Goal: Task Accomplishment & Management: Manage account settings

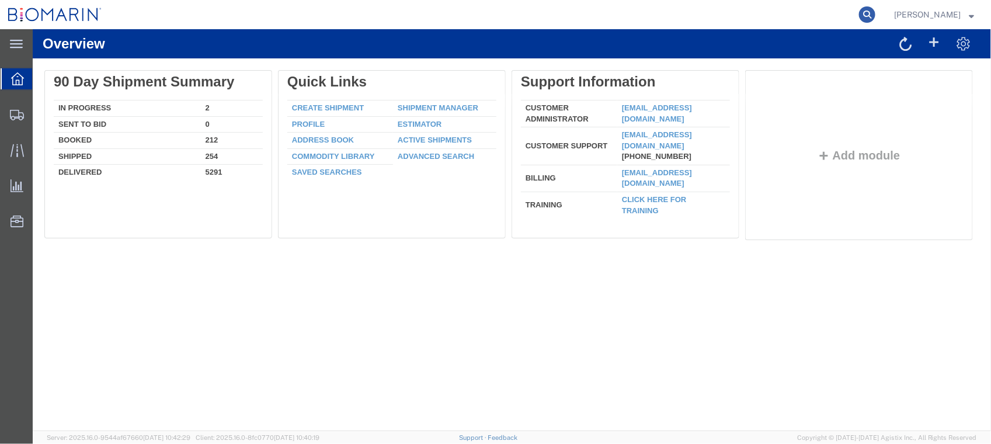
click at [876, 12] on icon at bounding box center [867, 14] width 16 height 16
paste input "X20250708668977"
type input "X20250708668977"
drag, startPoint x: 647, startPoint y: 18, endPoint x: 326, endPoint y: 1, distance: 321.7
click at [341, 8] on div "X20250708668977" at bounding box center [493, 14] width 767 height 29
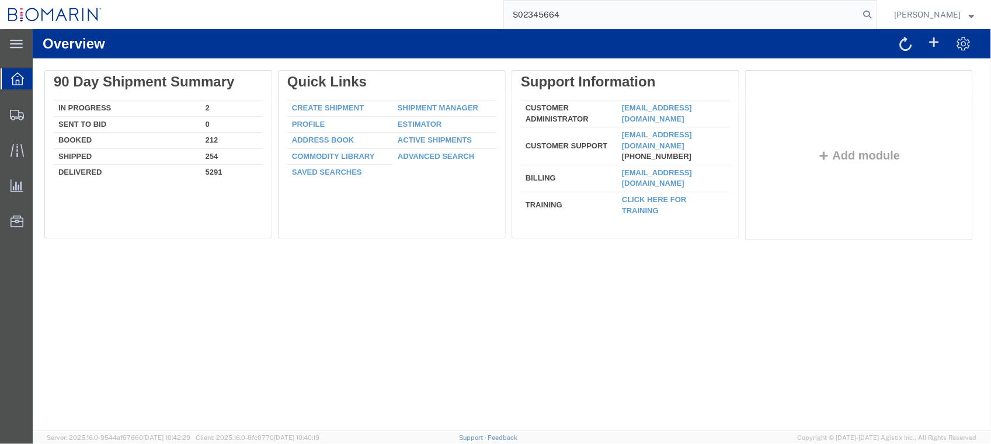
type input "S02345664"
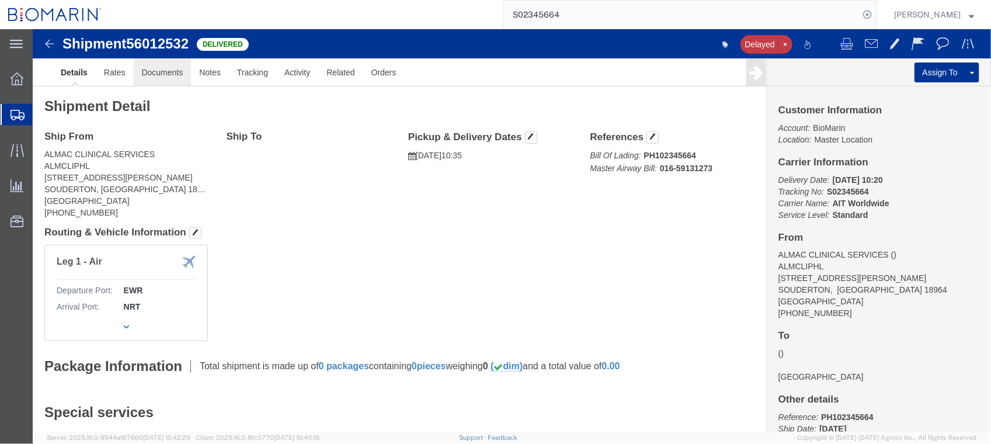
click link "Documents"
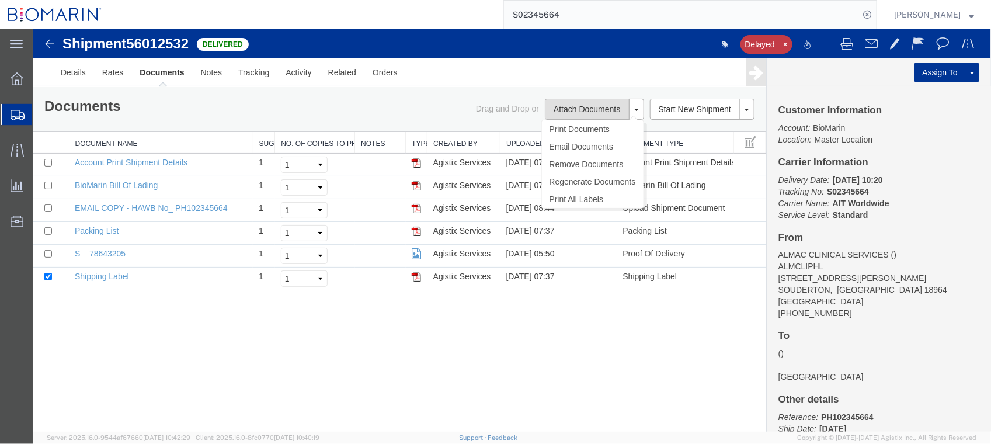
click at [582, 105] on button "Attach Documents" at bounding box center [586, 108] width 84 height 21
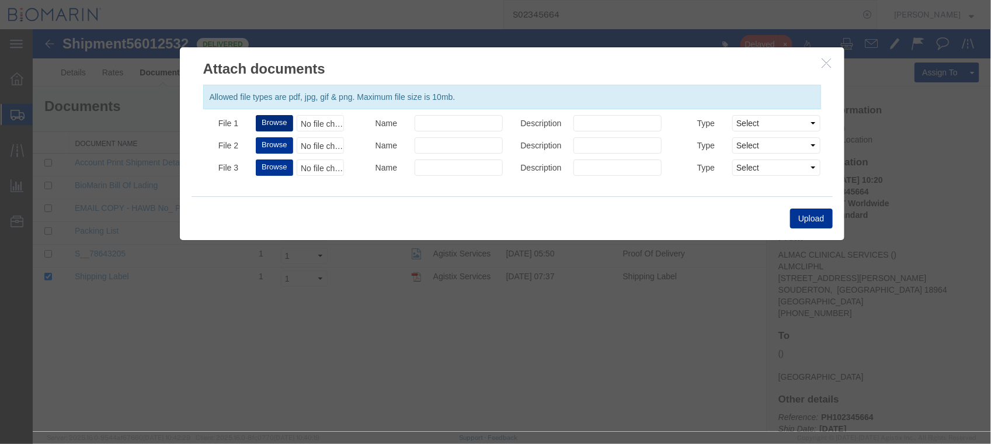
click at [272, 117] on button "Browse" at bounding box center [273, 122] width 37 height 16
type input "C:\fakepath\S02345664 - X20250708668977.PDF"
click at [804, 217] on button "Upload" at bounding box center [811, 218] width 42 height 20
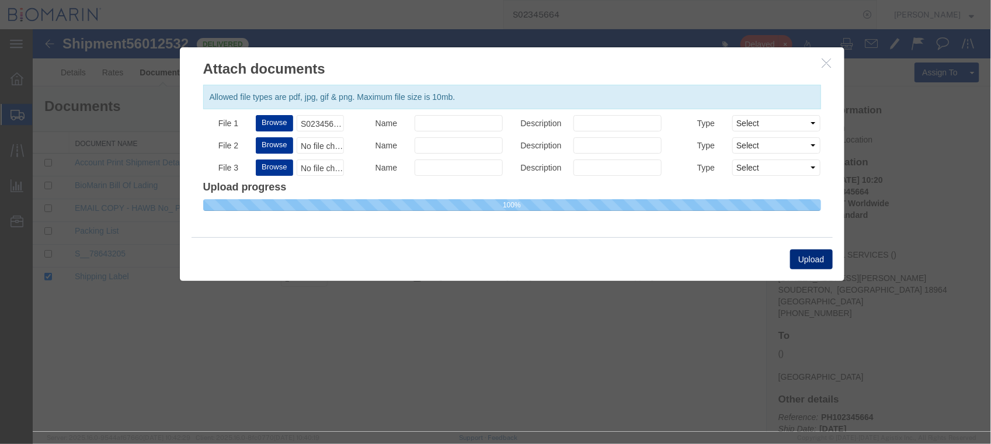
select select
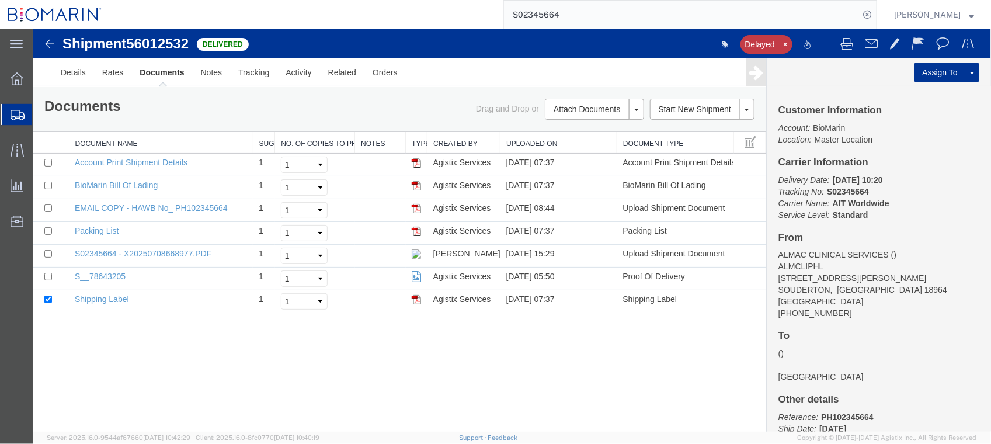
drag, startPoint x: 612, startPoint y: 15, endPoint x: 595, endPoint y: 9, distance: 18.5
click at [596, 10] on input "S02345664" at bounding box center [681, 15] width 355 height 28
type input "S02347511"
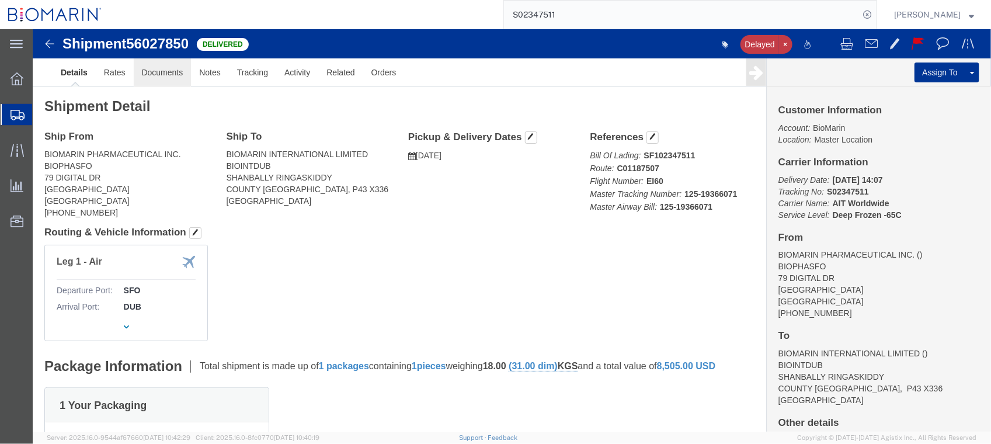
click link "Documents"
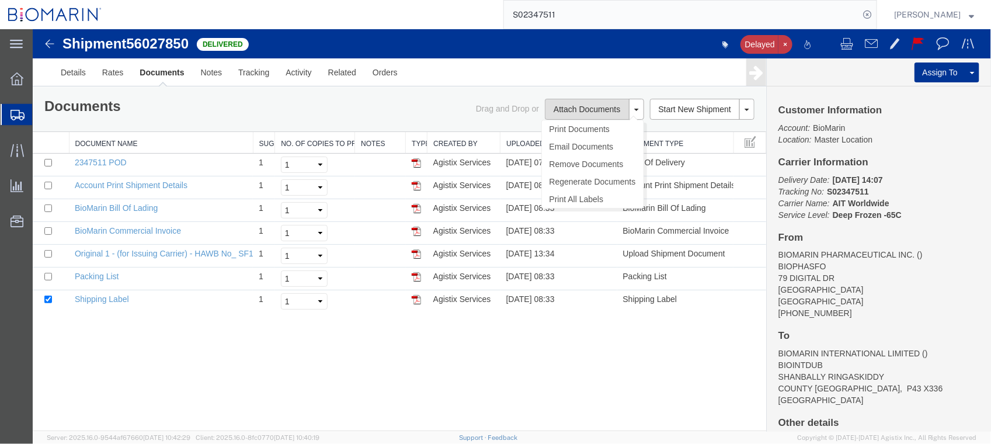
click at [601, 106] on button "Attach Documents" at bounding box center [586, 108] width 84 height 21
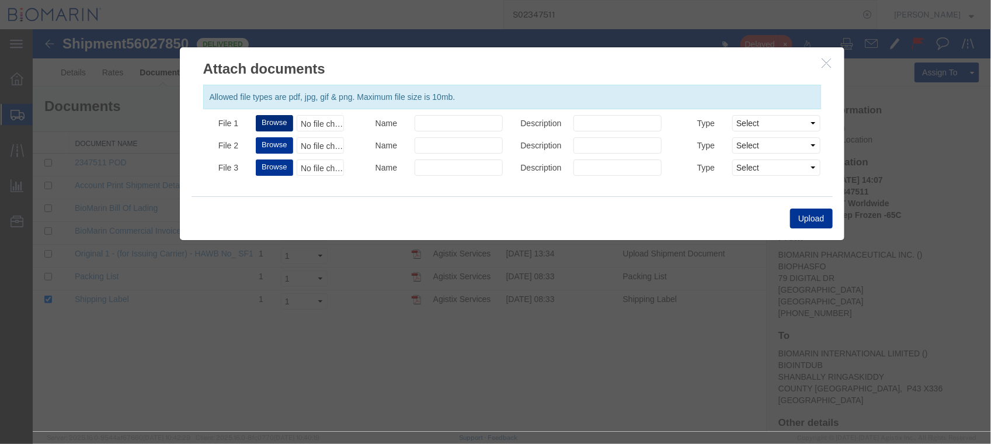
click at [273, 120] on button "Browse" at bounding box center [273, 122] width 37 height 16
type input "C:\fakepath\S02347511 - X20250627163190.PDF"
click at [803, 217] on button "Upload" at bounding box center [811, 218] width 42 height 20
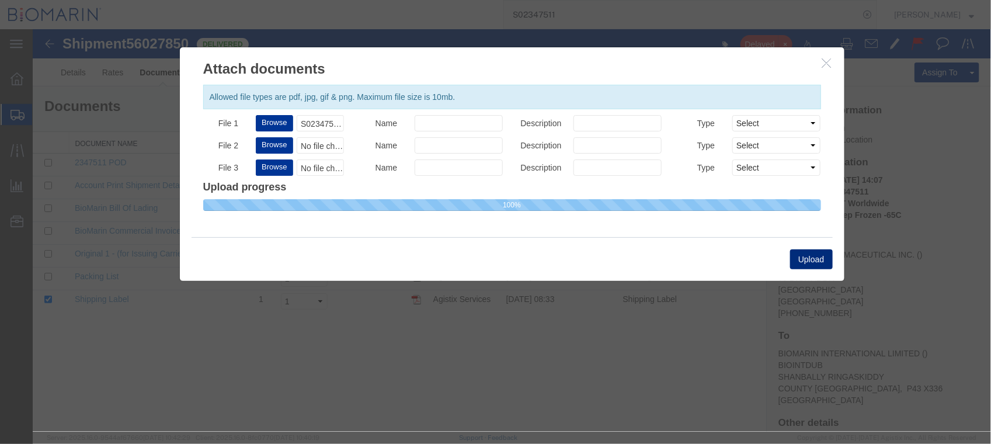
select select
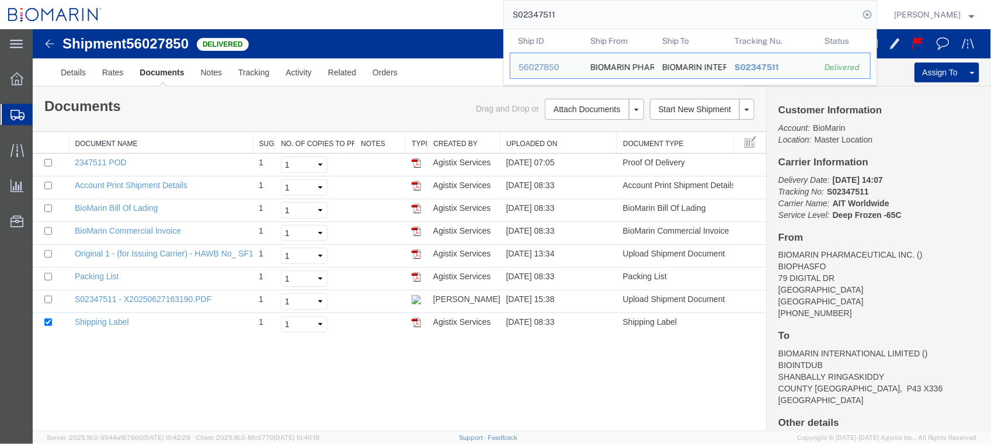
drag, startPoint x: 640, startPoint y: 16, endPoint x: 418, endPoint y: 15, distance: 221.9
click at [418, 15] on div "S02347511 Ship ID Ship From Ship To Tracking Nu. Status Ship ID 56027850 Ship F…" at bounding box center [493, 14] width 767 height 29
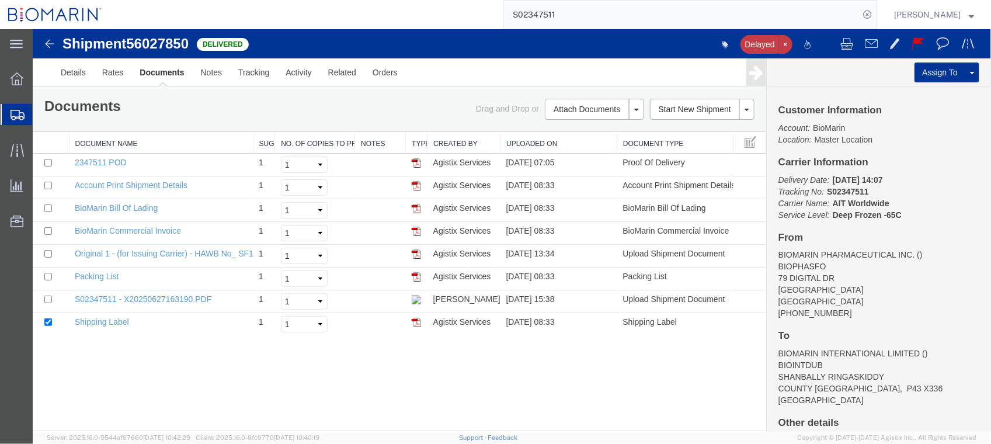
paste input "56387"
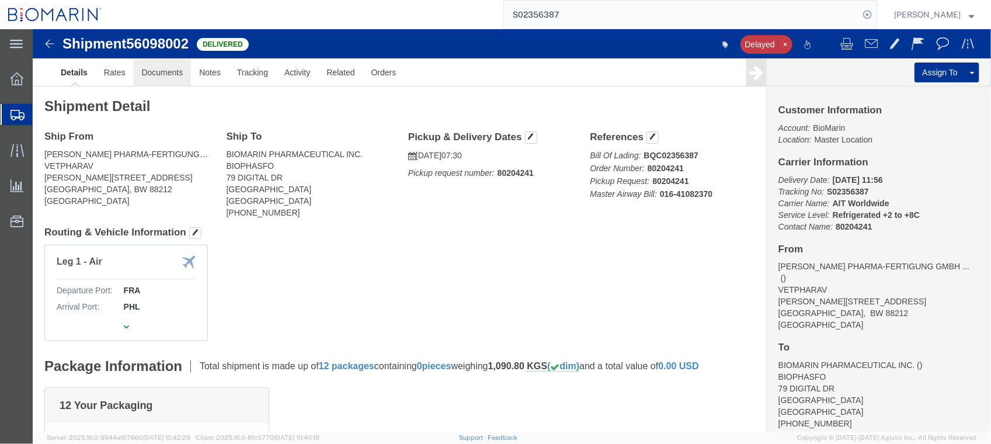
click link "Documents"
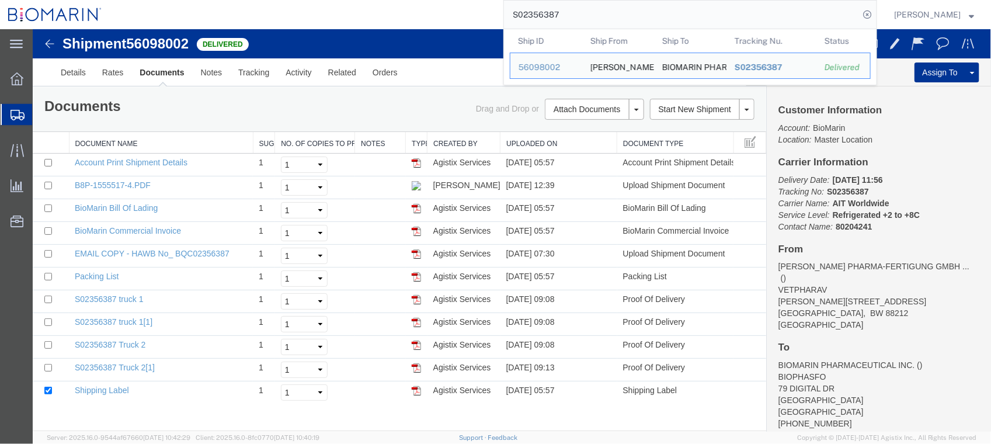
drag, startPoint x: 620, startPoint y: 15, endPoint x: 430, endPoint y: 4, distance: 190.1
click at [430, 4] on div "S02356387 Ship ID Ship From Ship To Tracking Nu. Status Ship ID 56098002 Ship F…" at bounding box center [493, 14] width 767 height 29
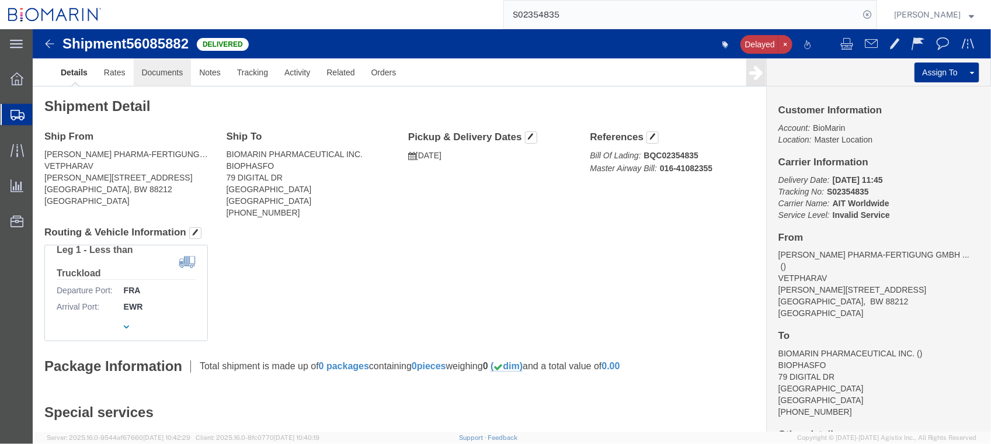
click link "Documents"
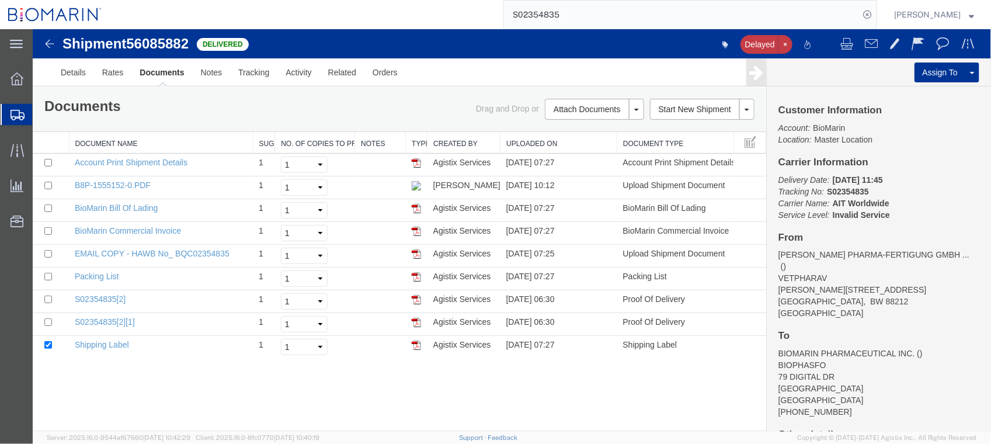
click at [605, 18] on input "S02354835" at bounding box center [681, 15] width 355 height 28
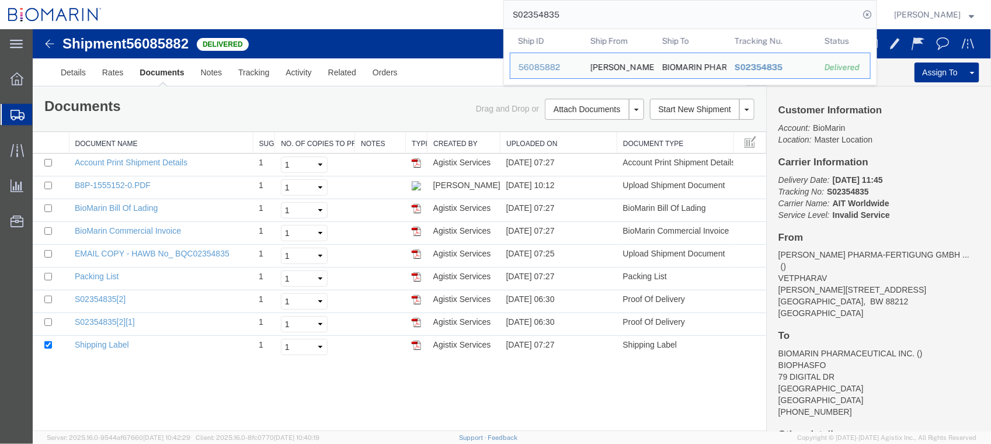
drag, startPoint x: 605, startPoint y: 16, endPoint x: 341, endPoint y: 16, distance: 264.6
click at [341, 16] on div "S02354835 Ship ID Ship From Ship To Tracking Nu. Status Ship ID 56085882 Ship F…" at bounding box center [493, 14] width 767 height 29
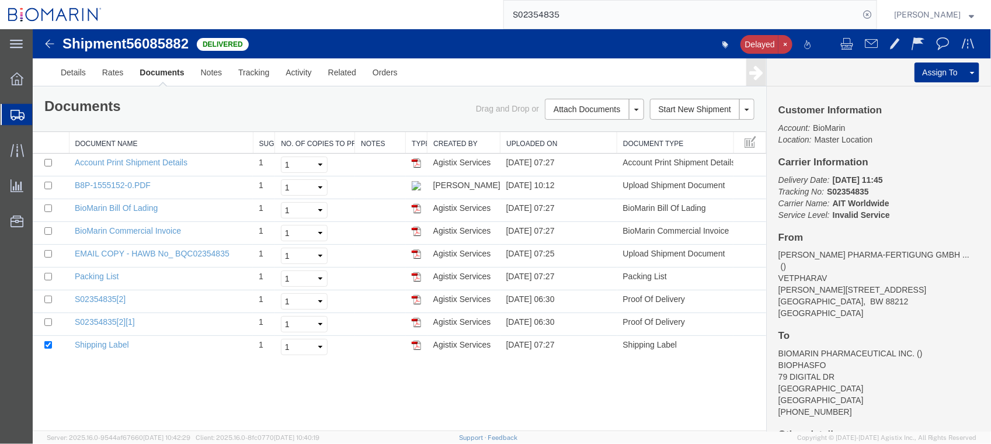
paste input "6348"
type input "S02356348"
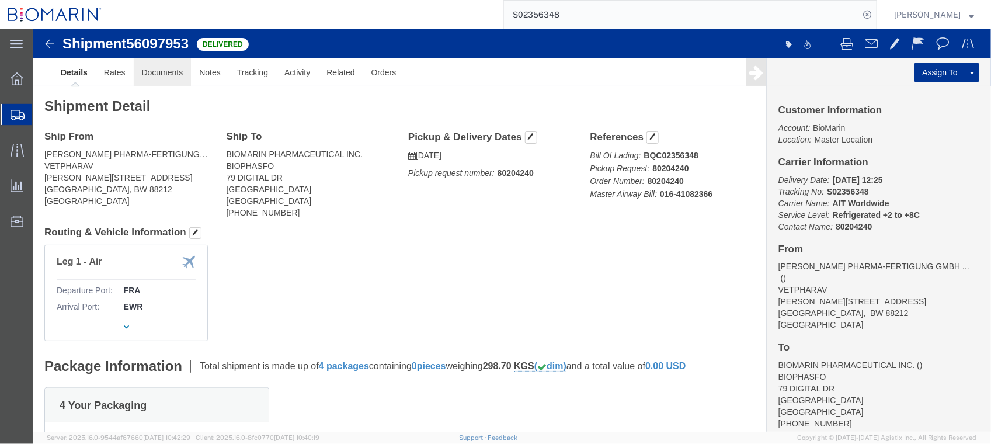
click link "Documents"
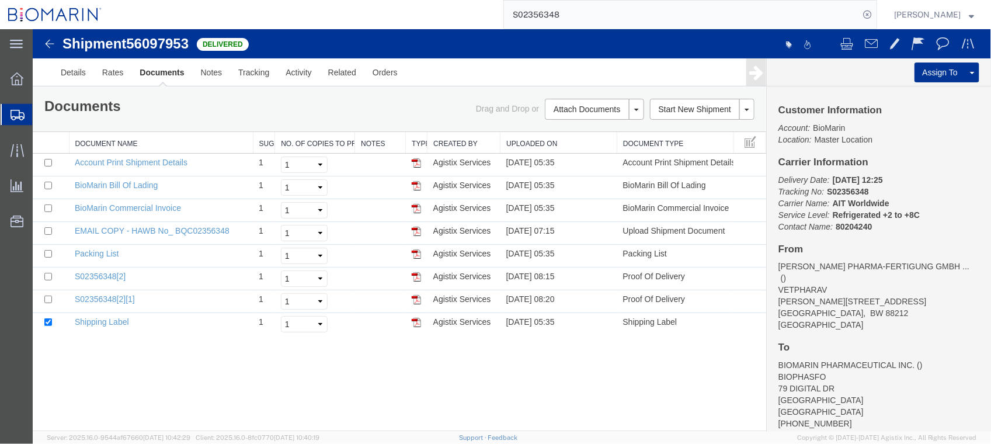
click at [157, 68] on link "Documents" at bounding box center [161, 72] width 61 height 28
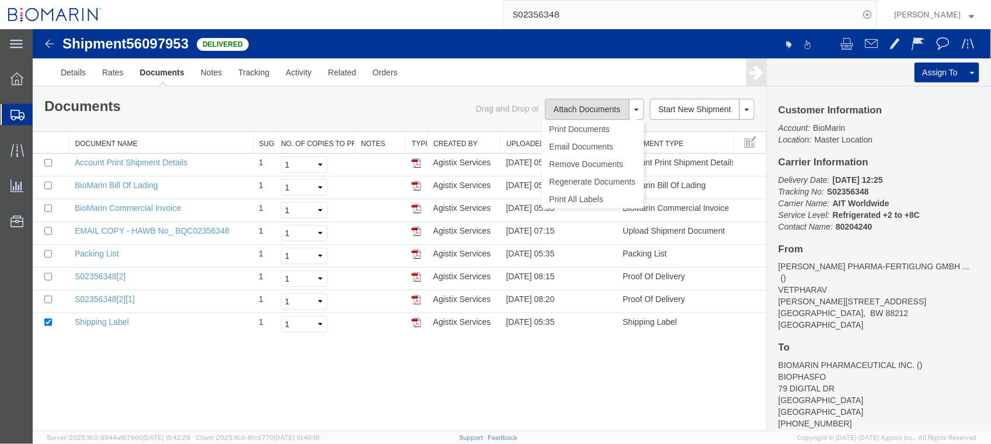
click at [570, 106] on button "Attach Documents" at bounding box center [586, 108] width 84 height 21
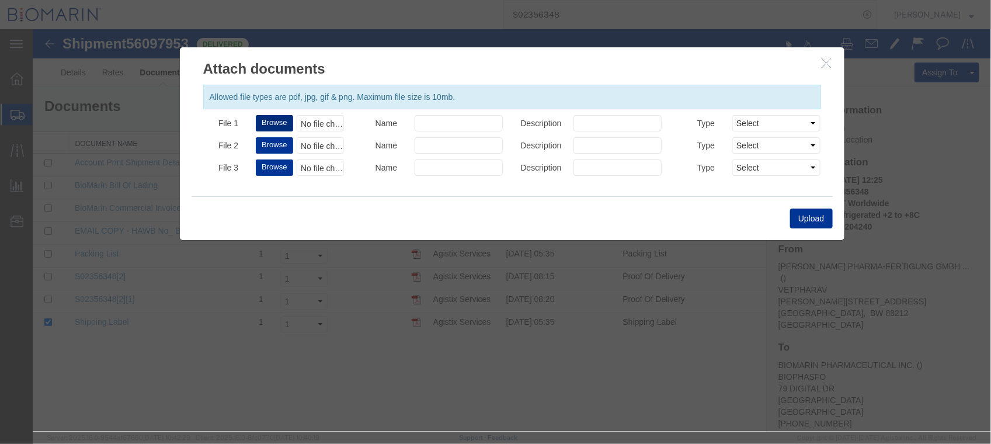
click at [277, 125] on button "Browse" at bounding box center [273, 122] width 37 height 16
type input "C:\fakepath\B8P-1555150-4.PDF"
click at [798, 218] on button "Upload" at bounding box center [811, 218] width 42 height 20
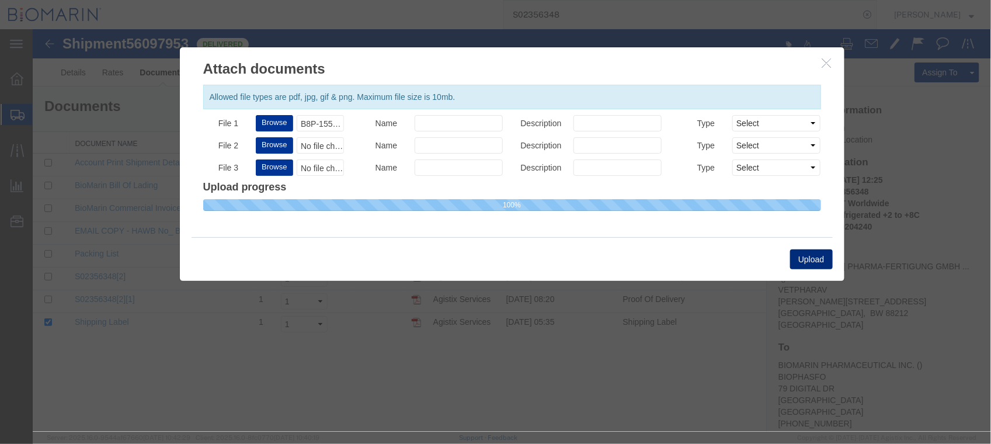
select select
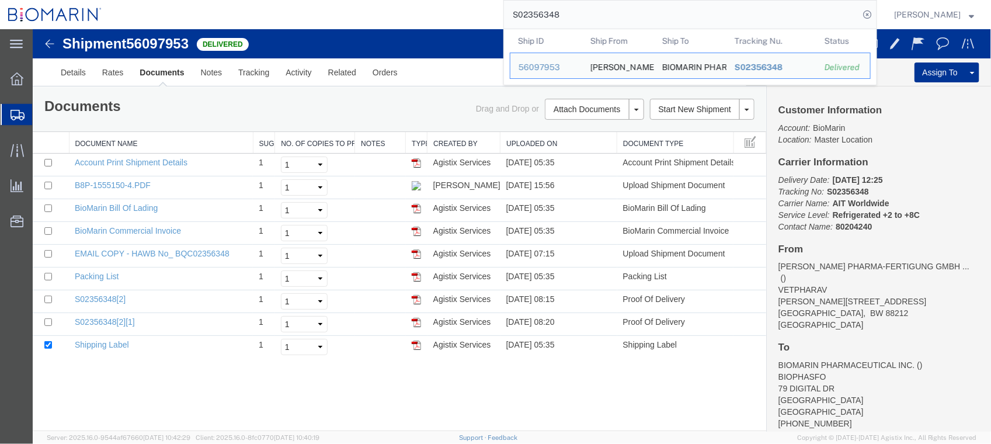
click at [588, 12] on input "S02356348" at bounding box center [681, 15] width 355 height 28
drag, startPoint x: 627, startPoint y: 40, endPoint x: 314, endPoint y: 35, distance: 313.1
paste input "64989"
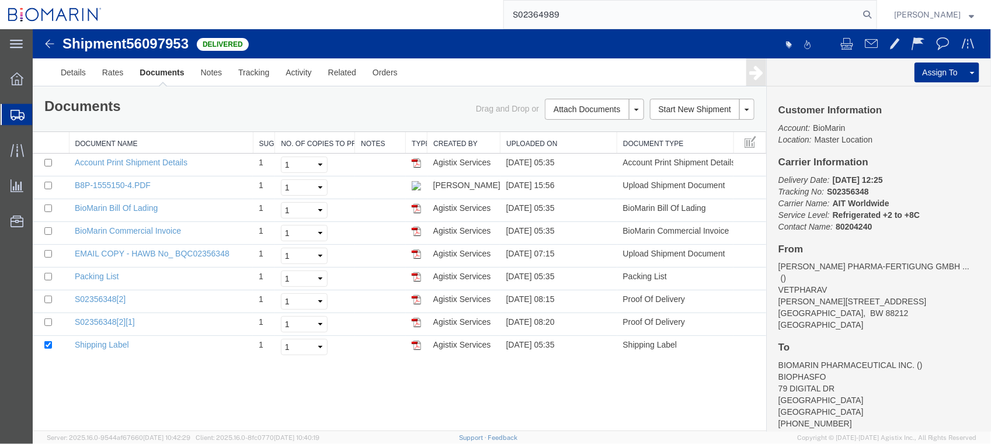
type input "S02364989"
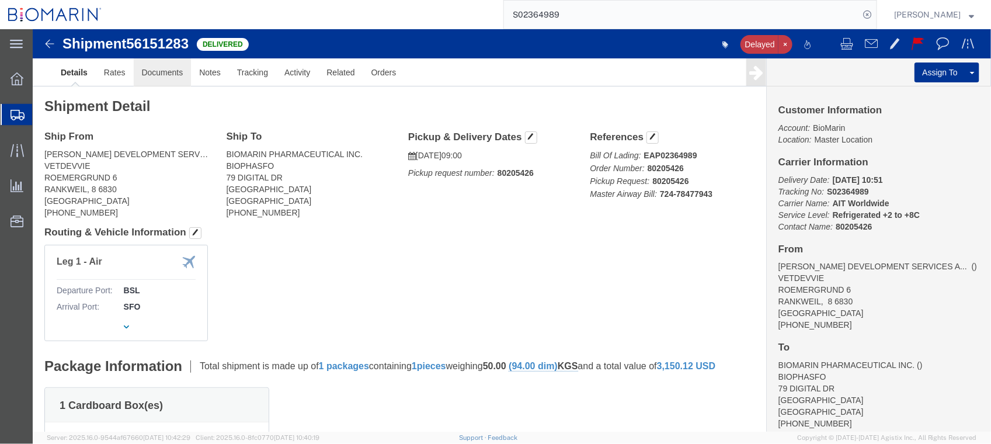
click link "Documents"
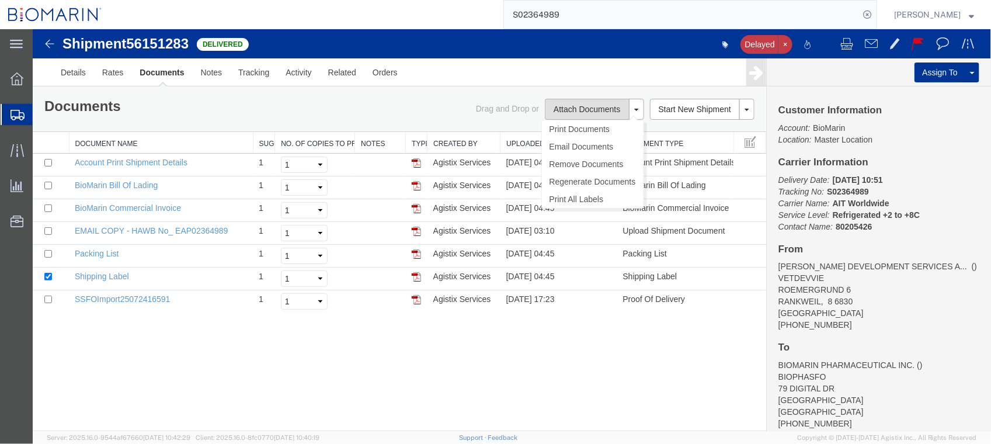
click at [563, 110] on button "Attach Documents" at bounding box center [586, 108] width 84 height 21
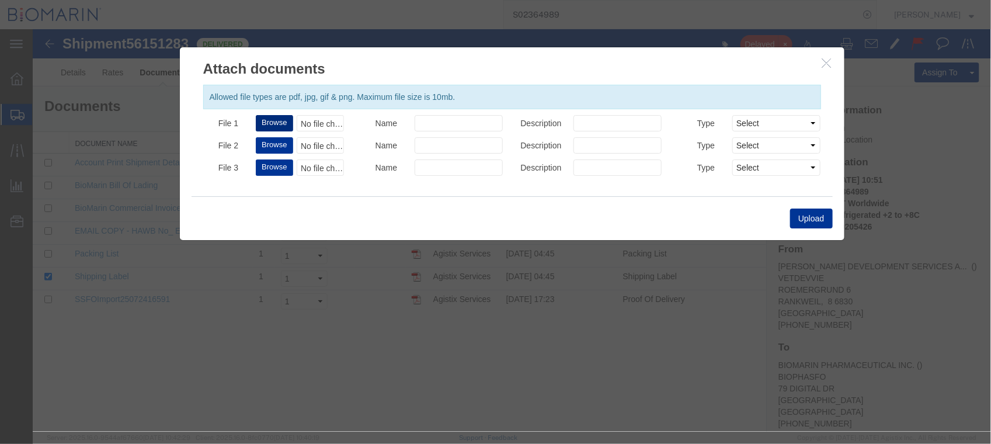
click at [284, 121] on button "Browse" at bounding box center [273, 122] width 37 height 16
type input "C:\fakepath\B8P-1555541-4.PDF"
click at [801, 211] on button "Upload" at bounding box center [811, 218] width 42 height 20
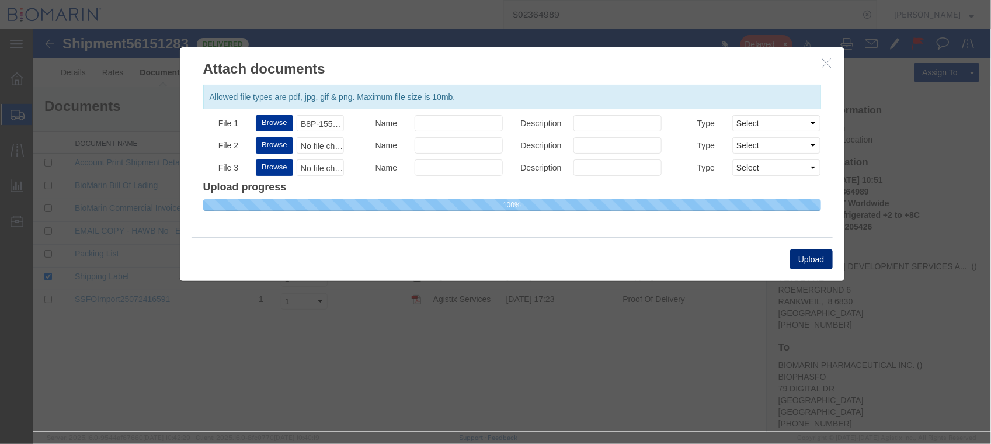
select select
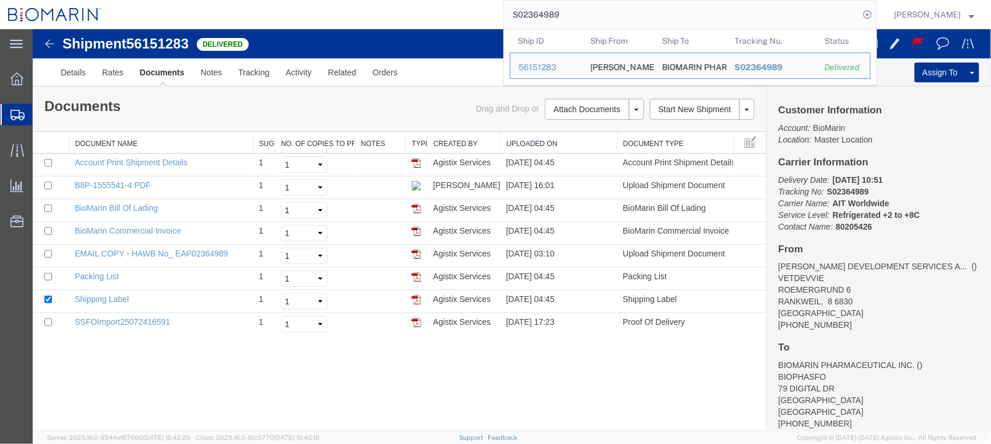
drag, startPoint x: 596, startPoint y: 16, endPoint x: 473, endPoint y: 12, distance: 122.7
click at [474, 12] on div "S02364989 Ship ID Ship From Ship To Tracking Nu. Status Ship ID 56151283 Ship F…" at bounding box center [493, 14] width 767 height 29
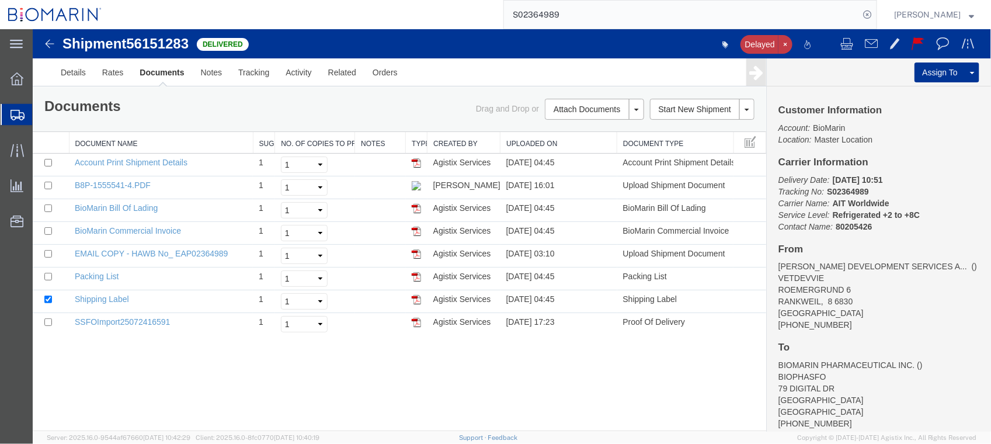
paste input "74840"
type input "S02374840"
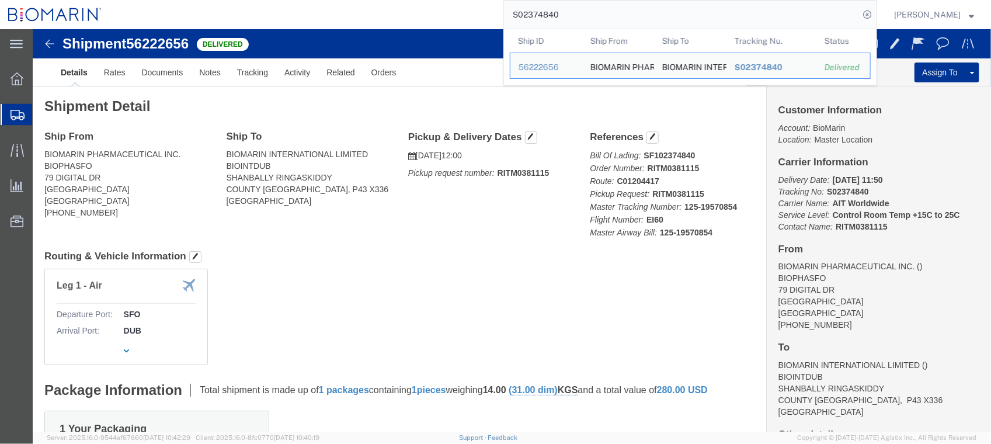
click div "Leg 1 - Air Departure Port: SFO Arrival Port: DUB"
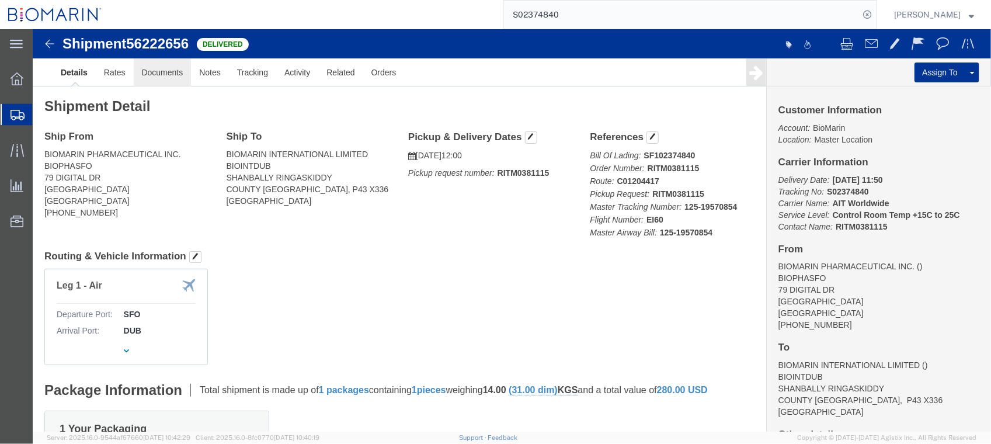
click link "Documents"
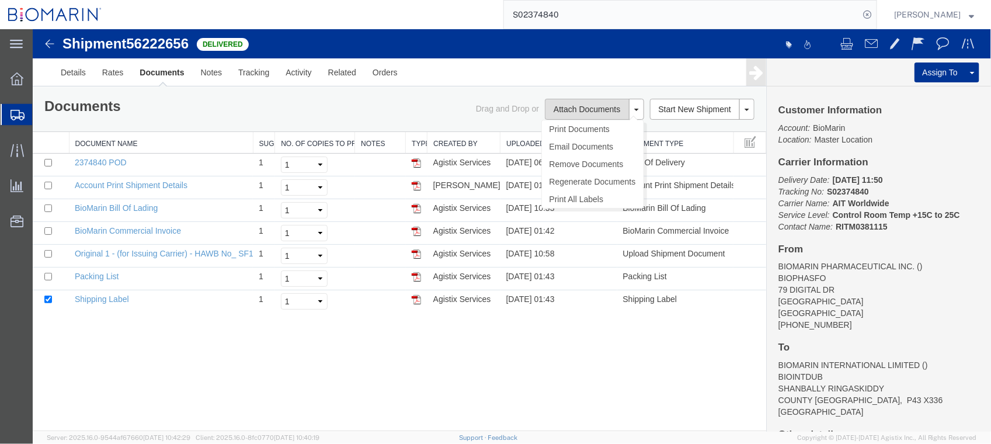
click at [593, 106] on button "Attach Documents" at bounding box center [586, 108] width 84 height 21
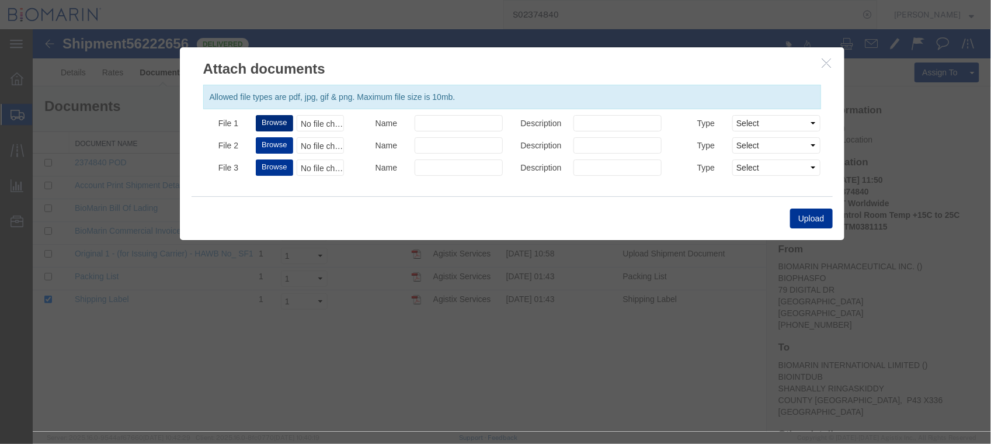
click at [272, 126] on button "Browse" at bounding box center [273, 122] width 37 height 16
type input "C:\fakepath\S02374840.PDF"
click at [812, 220] on button "Upload" at bounding box center [811, 218] width 42 height 20
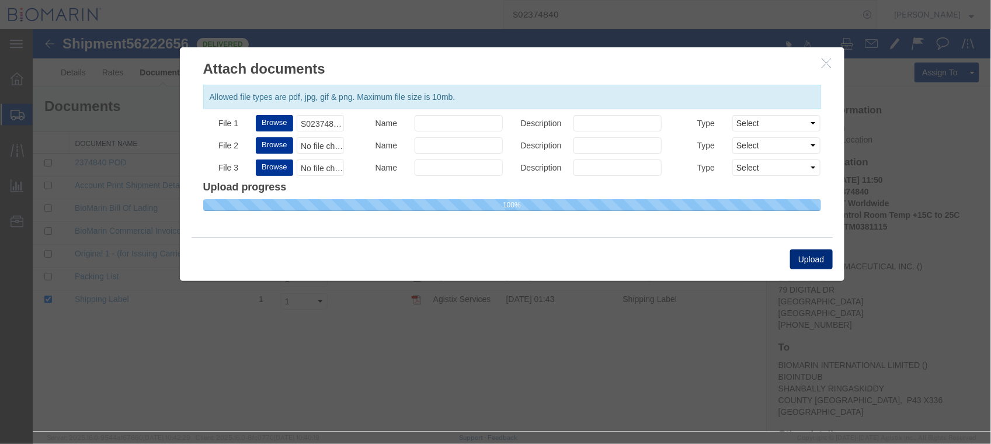
select select
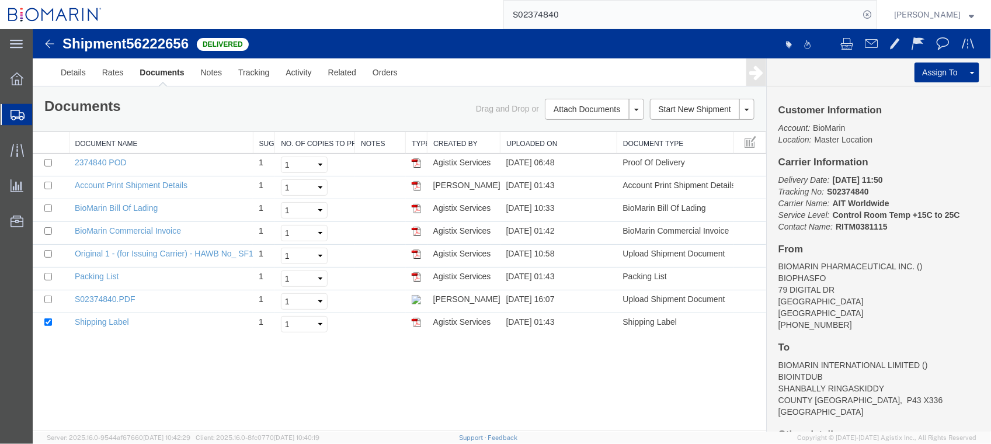
click at [590, 12] on input "S02374840" at bounding box center [681, 15] width 355 height 28
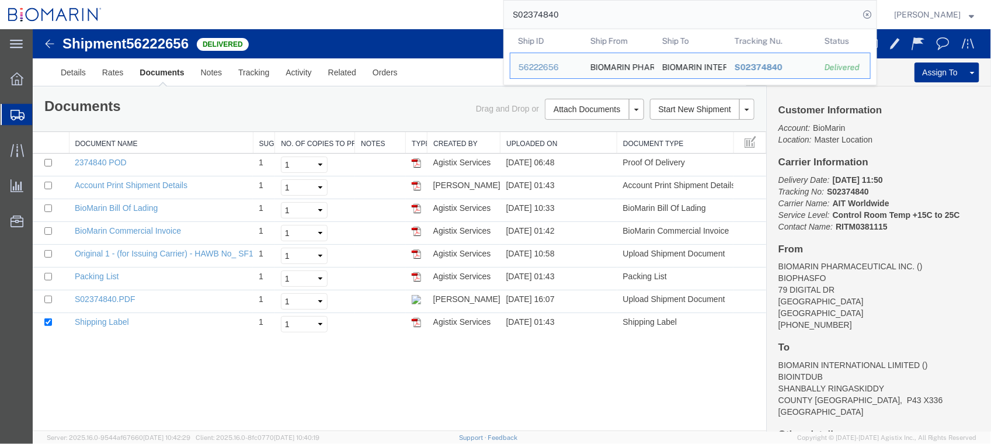
drag, startPoint x: 598, startPoint y: 11, endPoint x: 445, endPoint y: 16, distance: 152.6
click at [442, 16] on div "S02374840 Ship ID Ship From Ship To Tracking Nu. Status Ship ID 56222656 Ship F…" at bounding box center [493, 14] width 767 height 29
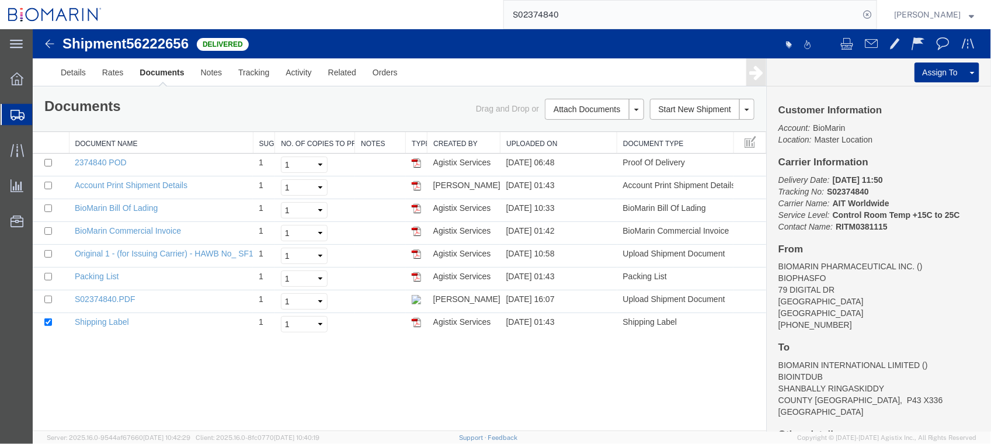
paste input "1233"
type input "S02371233"
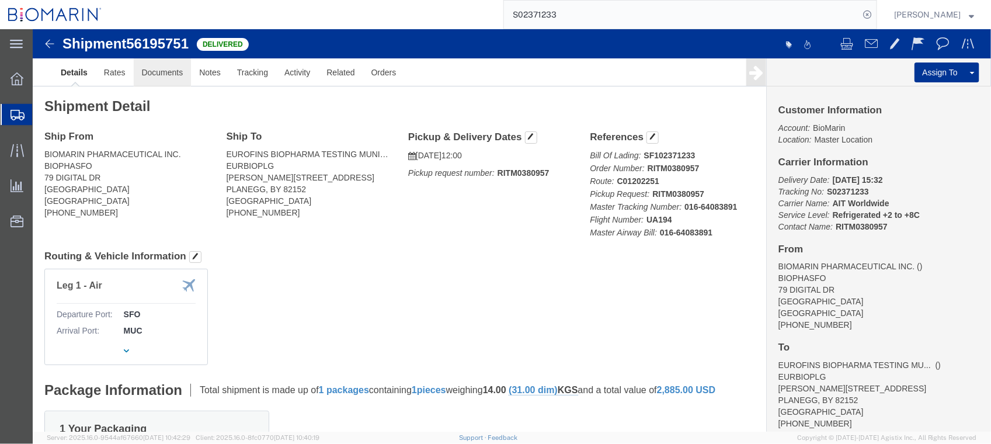
click link "Documents"
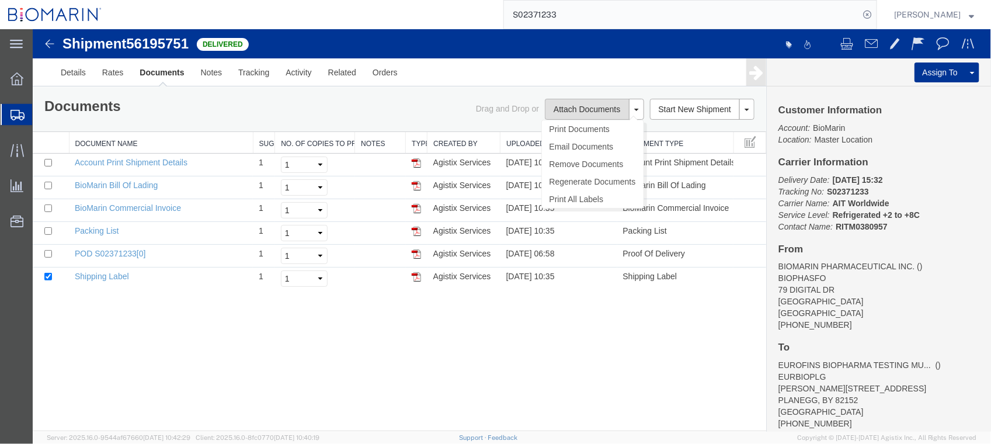
click at [561, 109] on button "Attach Documents" at bounding box center [586, 108] width 84 height 21
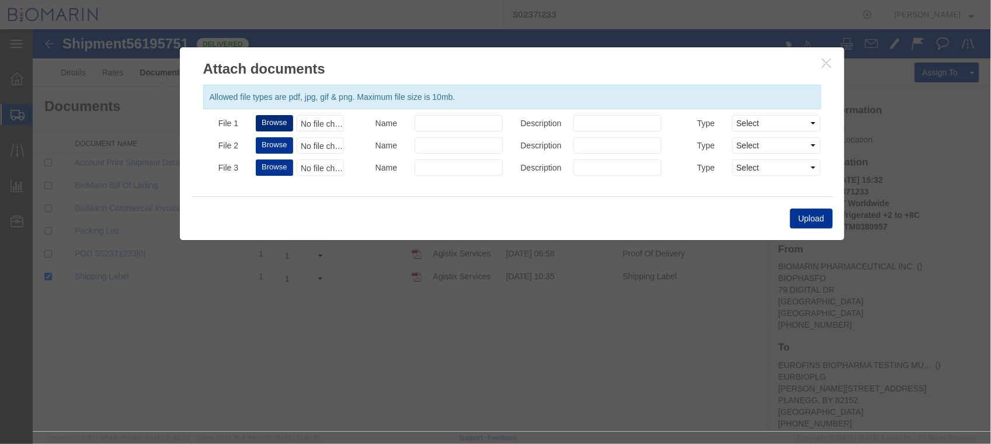
click at [278, 123] on button "Browse" at bounding box center [273, 122] width 37 height 16
type input "C:\fakepath\S02371233 - X20250716125327.PDF"
click at [809, 223] on button "Upload" at bounding box center [811, 218] width 42 height 20
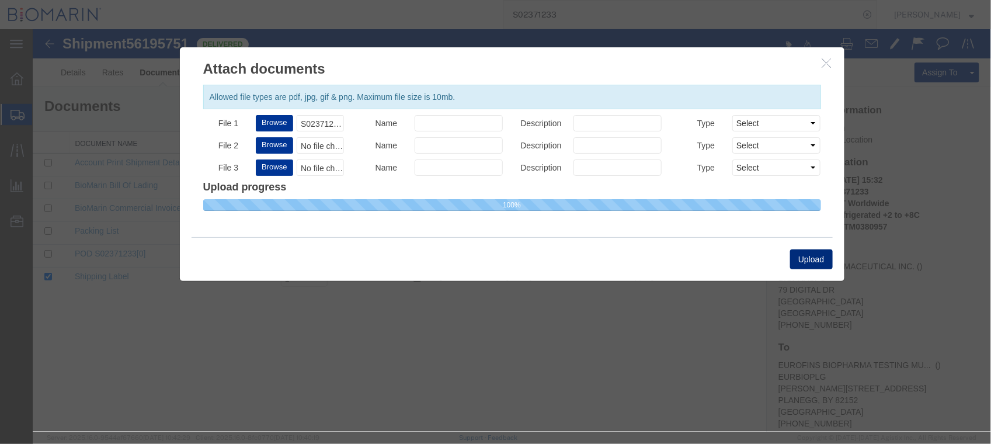
select select
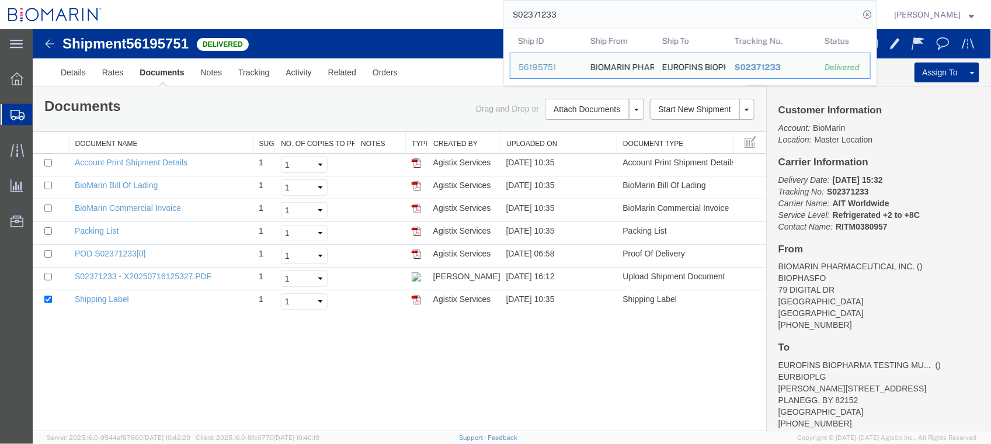
drag, startPoint x: 621, startPoint y: 18, endPoint x: 414, endPoint y: 22, distance: 207.4
click at [384, 22] on div "S02371233 Ship ID Ship From Ship To Tracking Nu. Status Ship ID 56195751 Ship F…" at bounding box center [493, 14] width 767 height 29
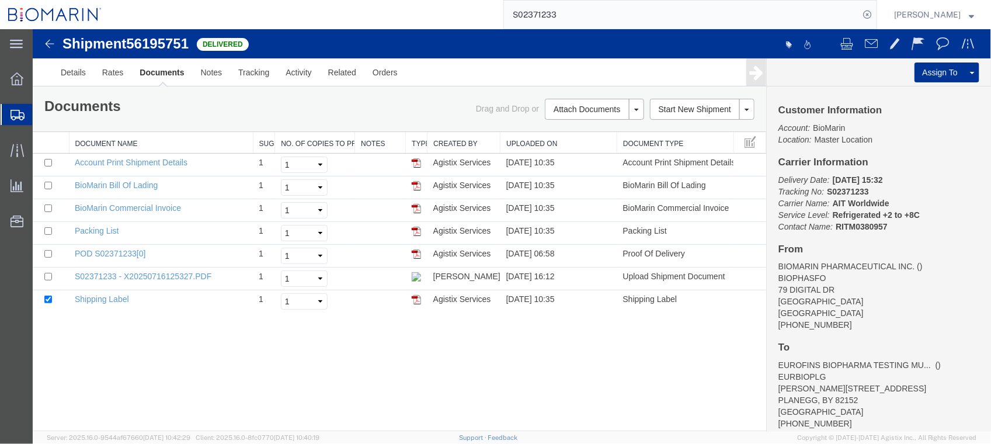
paste input "9244"
type input "S02379244"
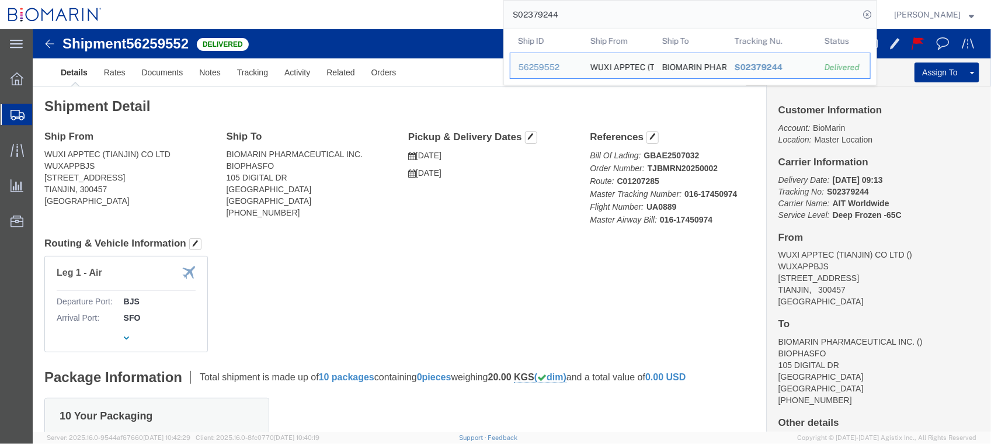
click div "Leg 1 - Air Departure Port: BJS Arrival Port: SFO"
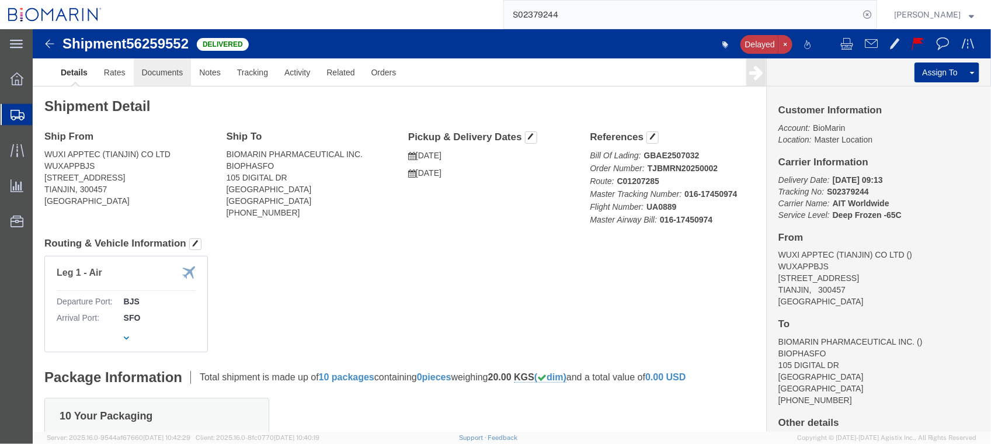
click link "Documents"
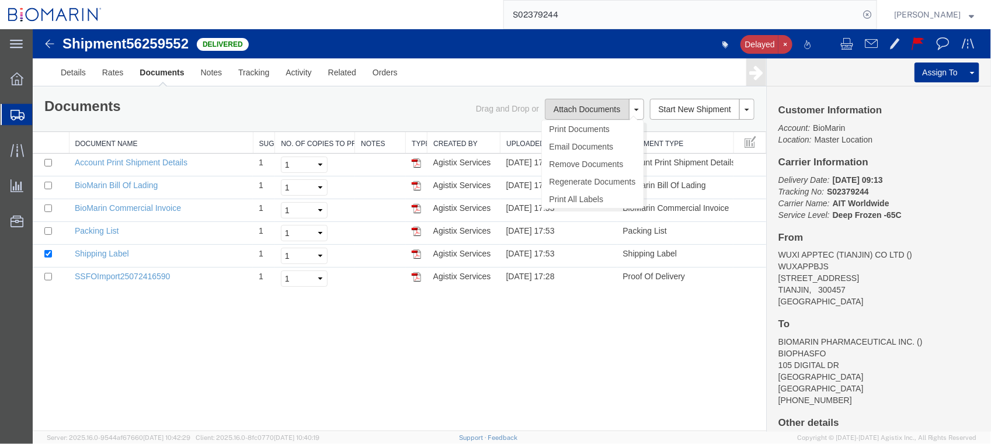
click at [574, 106] on button "Attach Documents" at bounding box center [586, 108] width 84 height 21
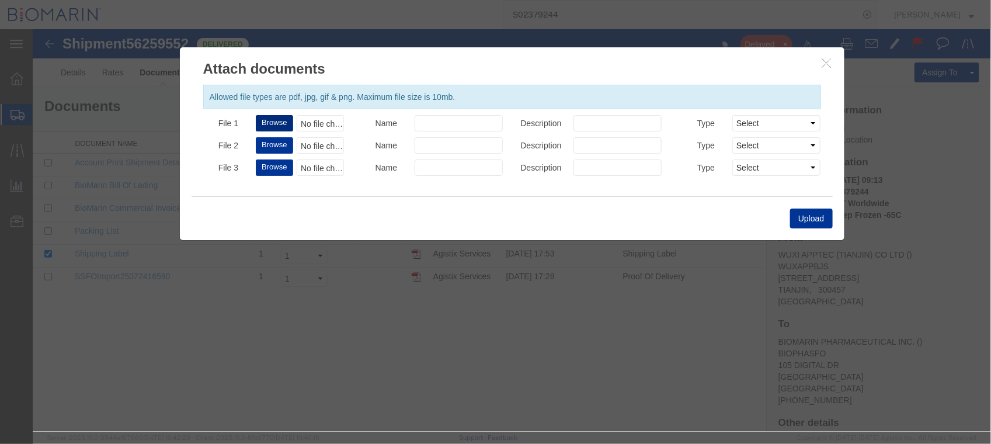
click at [272, 125] on button "Browse" at bounding box center [273, 122] width 37 height 16
type input "C:\fakepath\B8P-1555901-0.PDF"
click at [816, 222] on button "Upload" at bounding box center [811, 218] width 42 height 20
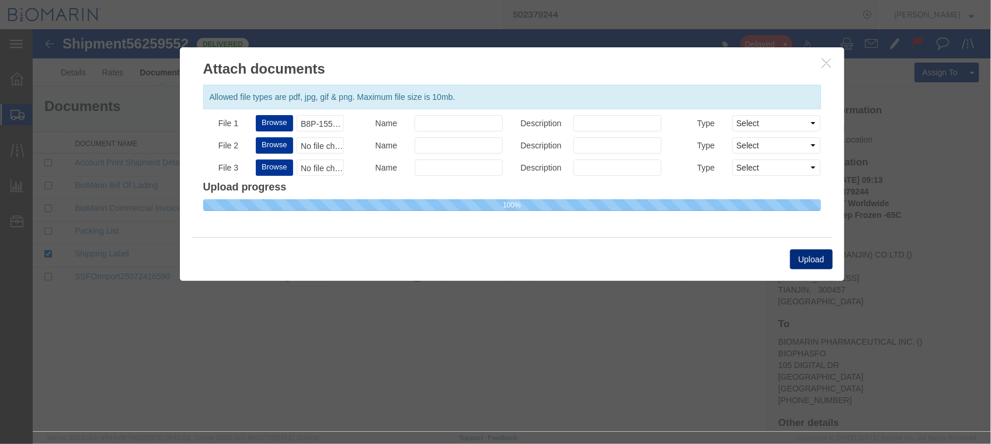
select select
